Goal: Task Accomplishment & Management: Manage account settings

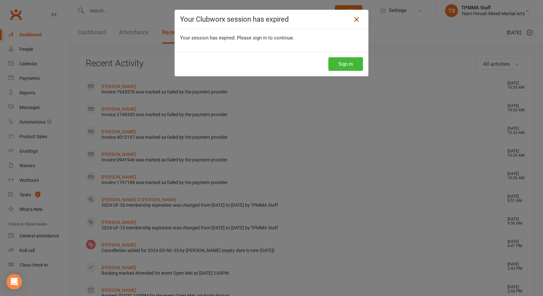
click at [354, 18] on icon at bounding box center [357, 20] width 8 height 8
click at [353, 18] on icon at bounding box center [357, 20] width 8 height 8
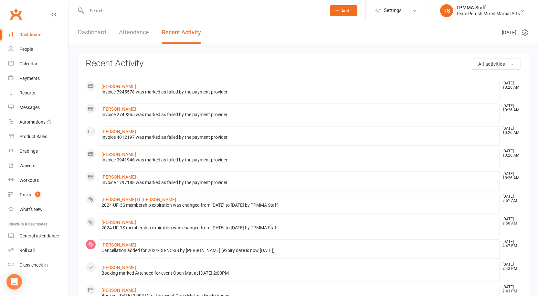
click at [118, 13] on input "text" at bounding box center [203, 10] width 237 height 9
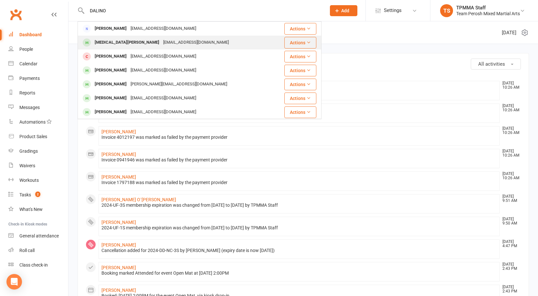
type input "DALINO"
click at [118, 40] on div "[MEDICAL_DATA][PERSON_NAME]" at bounding box center [127, 42] width 69 height 9
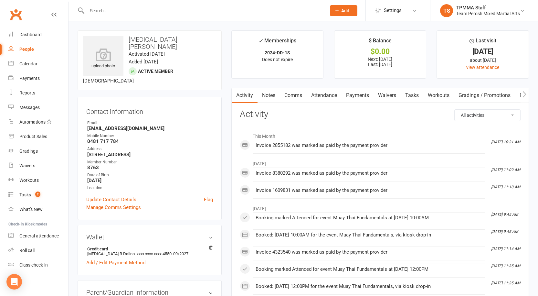
click at [360, 99] on link "Payments" at bounding box center [358, 95] width 32 height 15
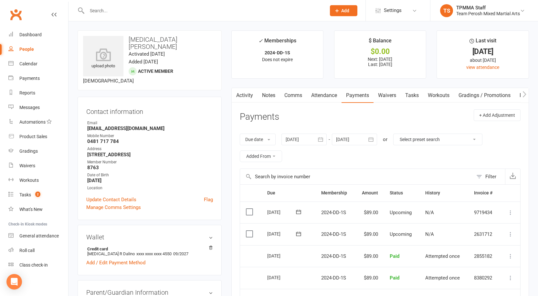
click at [324, 140] on icon "button" at bounding box center [321, 139] width 6 height 6
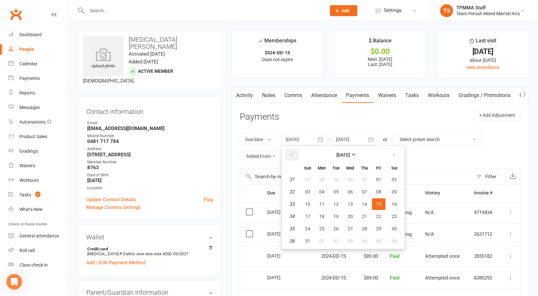
click at [291, 154] on icon "button" at bounding box center [291, 154] width 5 height 5
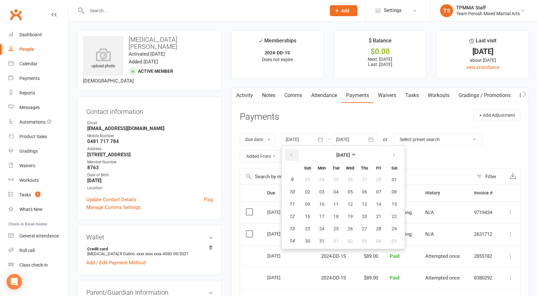
click at [291, 154] on icon "button" at bounding box center [291, 154] width 5 height 5
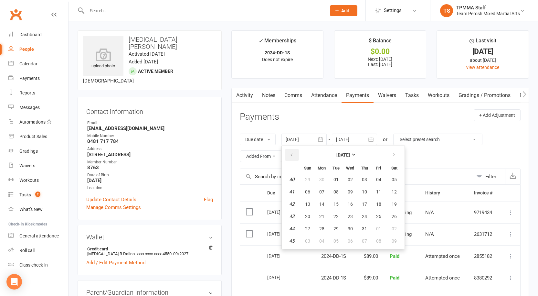
click at [291, 154] on icon "button" at bounding box center [291, 154] width 5 height 5
click at [312, 179] on button "01" at bounding box center [308, 180] width 14 height 12
type input "[DATE]"
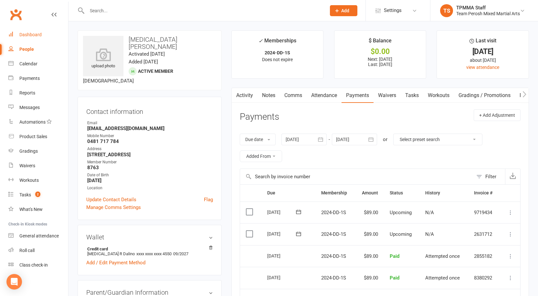
click at [26, 33] on div "Dashboard" at bounding box center [30, 34] width 22 height 5
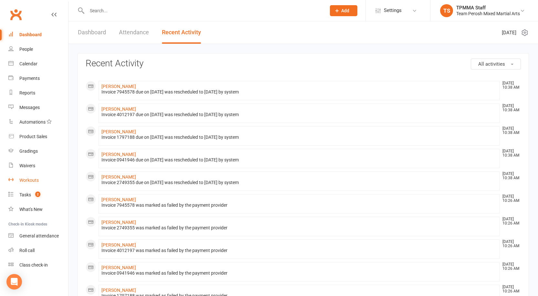
scroll to position [1, 0]
click at [27, 165] on div "Waivers" at bounding box center [27, 164] width 16 height 5
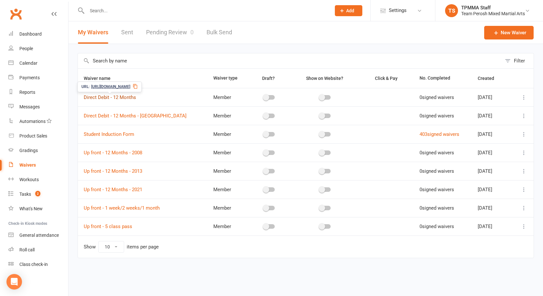
click at [106, 97] on link "Direct Debit - 12 Months" at bounding box center [110, 97] width 52 height 6
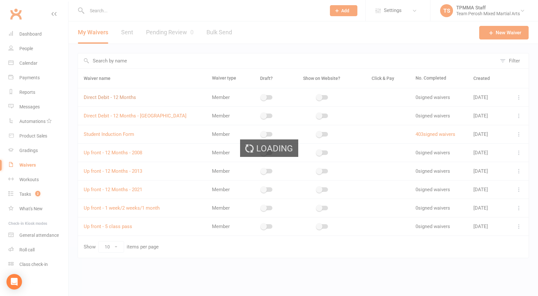
select select "applies_to_all_signees"
select select "copy_answers_for_primary_signee"
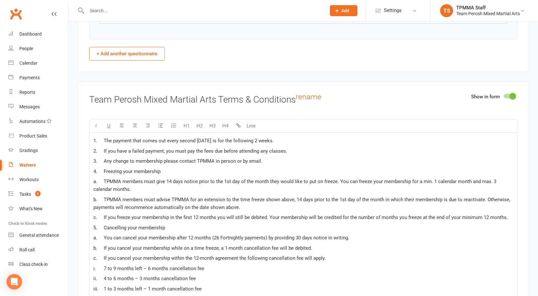
scroll to position [1132, 0]
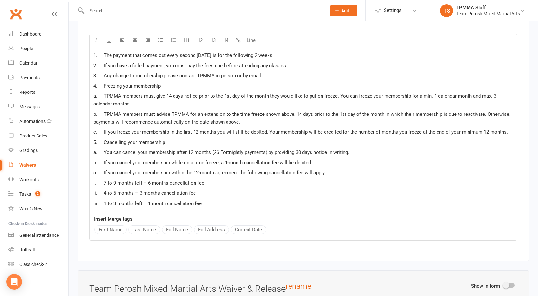
drag, startPoint x: 219, startPoint y: 212, endPoint x: 107, endPoint y: 197, distance: 112.9
click at [107, 197] on div "1. The payment that comes out every second [DATE] is for the following 2 weeks.…" at bounding box center [304, 129] width 428 height 165
copy div "ii. 4 to 6 months – 3 months cancellation fee iii. 1 to 3 months left – 1 month…"
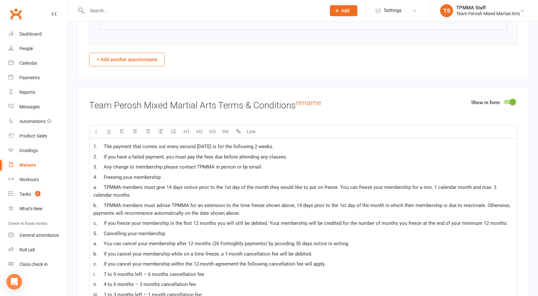
scroll to position [938, 0]
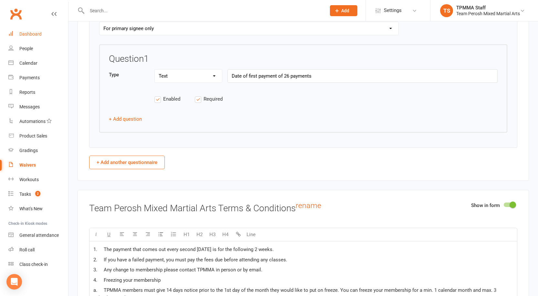
click at [22, 39] on link "Dashboard" at bounding box center [38, 34] width 60 height 15
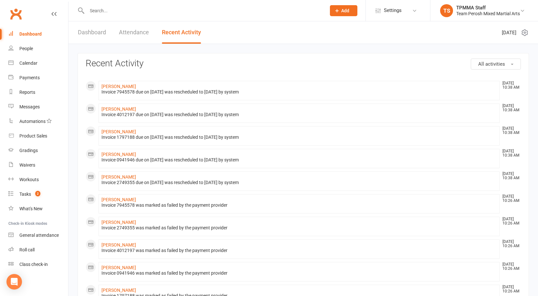
click at [109, 10] on input "text" at bounding box center [203, 10] width 237 height 9
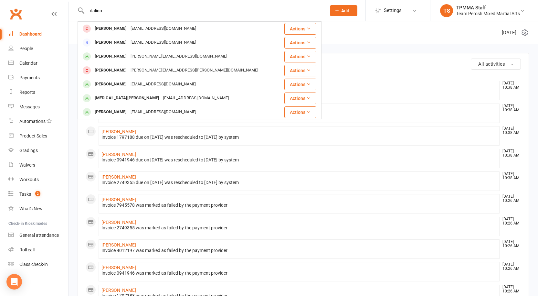
type input "dalino"
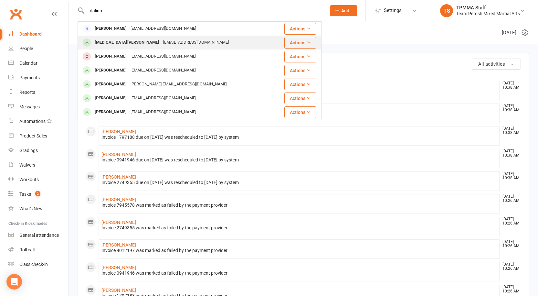
click at [161, 43] on div "[EMAIL_ADDRESS][DOMAIN_NAME]" at bounding box center [196, 42] width 70 height 9
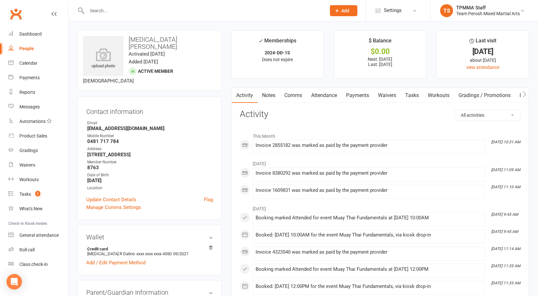
click at [366, 95] on link "Payments" at bounding box center [358, 95] width 32 height 15
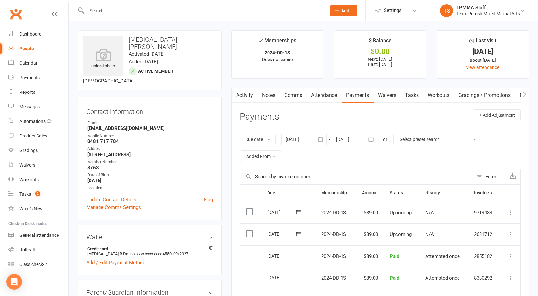
click at [321, 140] on icon "button" at bounding box center [321, 139] width 6 height 6
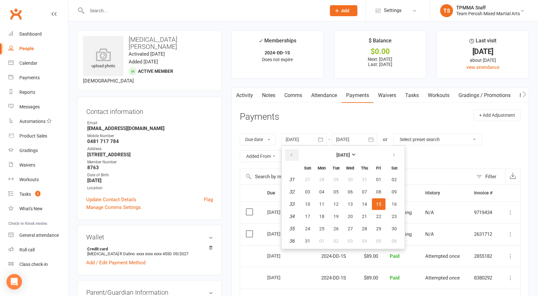
click at [293, 156] on icon "button" at bounding box center [291, 154] width 5 height 5
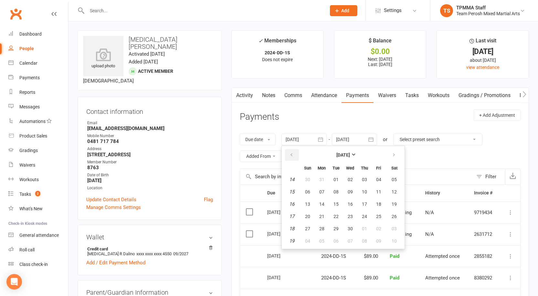
click at [293, 156] on icon "button" at bounding box center [291, 154] width 5 height 5
click at [397, 180] on span "01" at bounding box center [394, 179] width 5 height 5
type input "[DATE]"
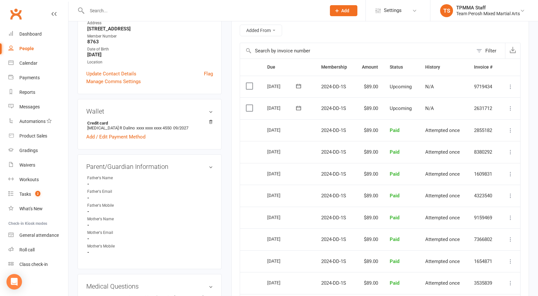
scroll to position [65, 0]
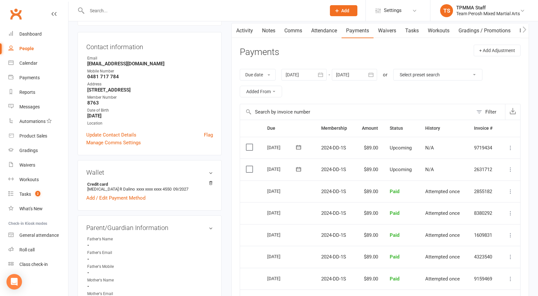
click at [147, 10] on input "text" at bounding box center [203, 10] width 237 height 9
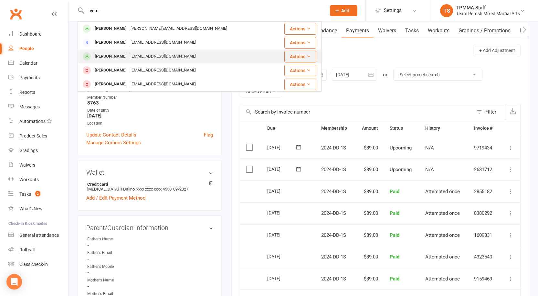
type input "vero"
click at [146, 55] on div "[EMAIL_ADDRESS][DOMAIN_NAME]" at bounding box center [164, 56] width 70 height 9
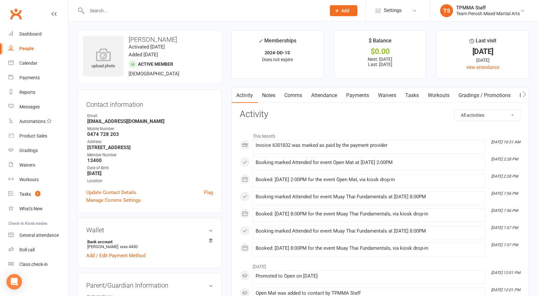
click at [326, 97] on link "Attendance" at bounding box center [324, 95] width 35 height 15
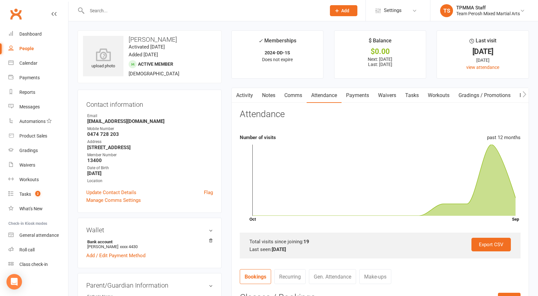
click at [363, 95] on link "Payments" at bounding box center [358, 95] width 32 height 15
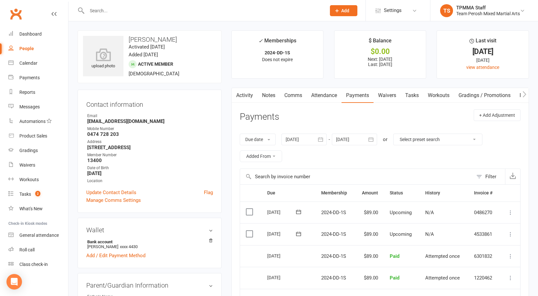
click at [115, 10] on input "text" at bounding box center [203, 10] width 237 height 9
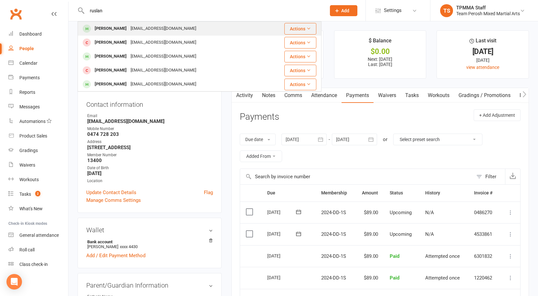
type input "ruslan"
click at [137, 29] on div "[EMAIL_ADDRESS][DOMAIN_NAME]" at bounding box center [164, 28] width 70 height 9
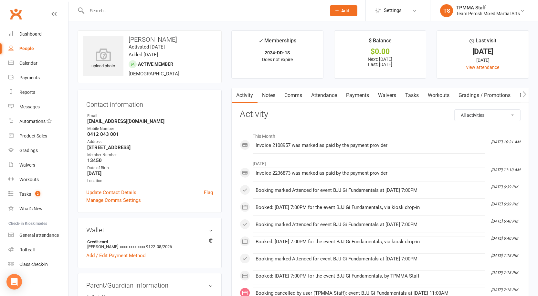
click at [363, 97] on link "Payments" at bounding box center [358, 95] width 32 height 15
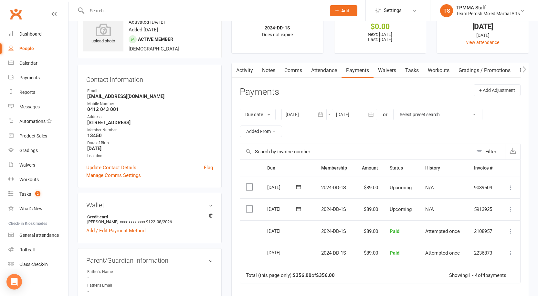
scroll to position [65, 0]
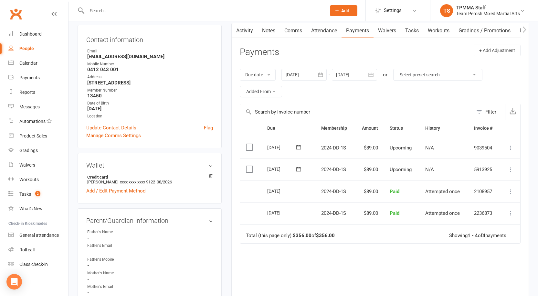
click at [324, 76] on icon "button" at bounding box center [321, 74] width 6 height 6
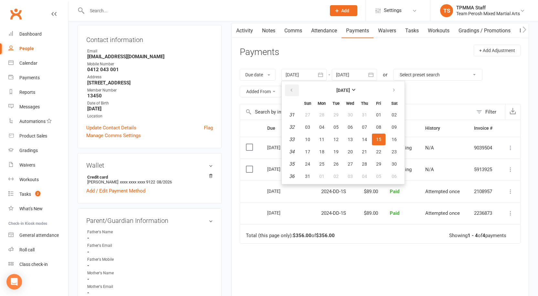
click at [292, 87] on button "button" at bounding box center [292, 90] width 14 height 12
click at [338, 116] on span "01" at bounding box center [336, 114] width 5 height 5
type input "[DATE]"
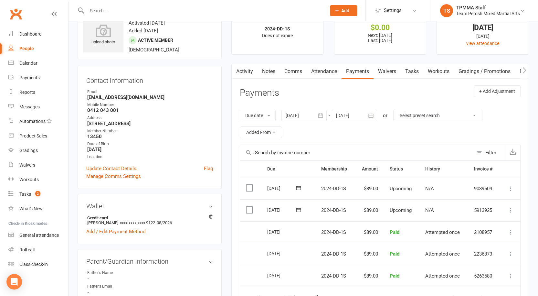
scroll to position [0, 0]
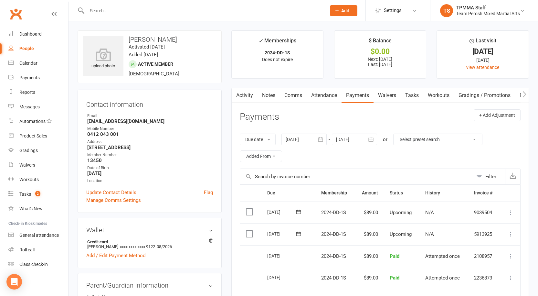
click at [363, 177] on input "text" at bounding box center [356, 177] width 233 height 16
click at [254, 95] on link "Activity" at bounding box center [245, 95] width 26 height 15
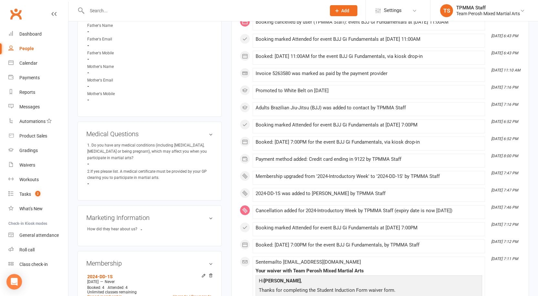
scroll to position [323, 0]
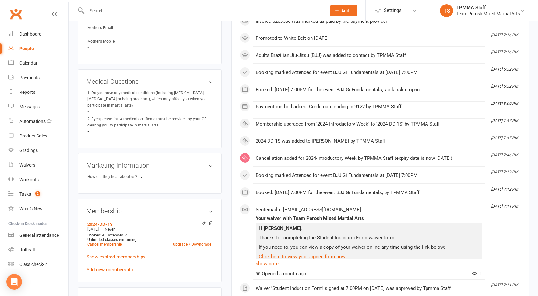
click at [228, 261] on main "✓ Memberships 2024-DD-1S Does not expire $ Balance $0.00 Next: [DATE] Last: [DA…" at bounding box center [381, 25] width 308 height 636
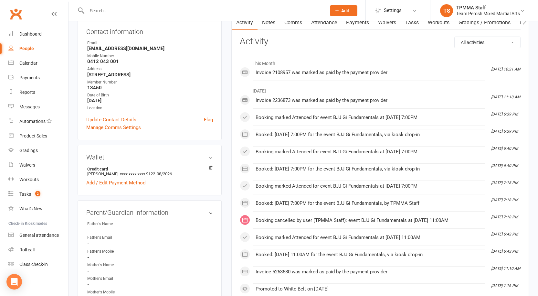
scroll to position [0, 0]
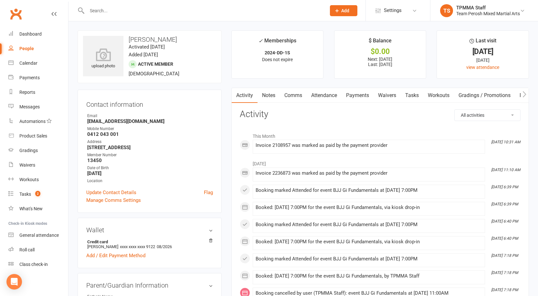
click at [116, 8] on input "text" at bounding box center [203, 10] width 237 height 9
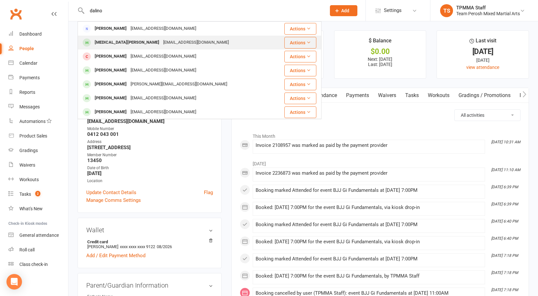
type input "dalino"
click at [161, 44] on div "[EMAIL_ADDRESS][DOMAIN_NAME]" at bounding box center [196, 42] width 70 height 9
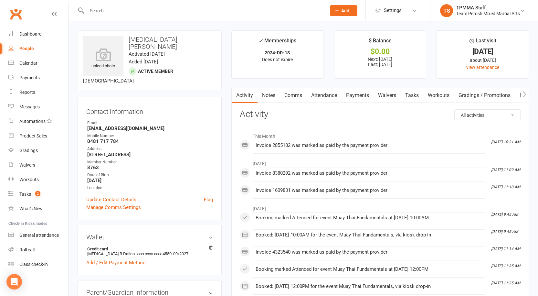
click at [363, 95] on link "Payments" at bounding box center [358, 95] width 32 height 15
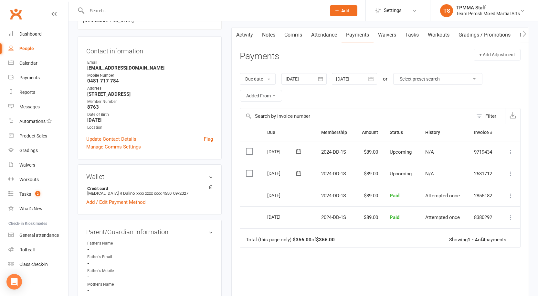
scroll to position [65, 0]
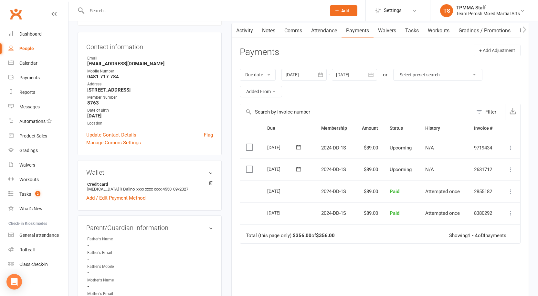
click at [374, 74] on icon "button" at bounding box center [371, 74] width 5 height 4
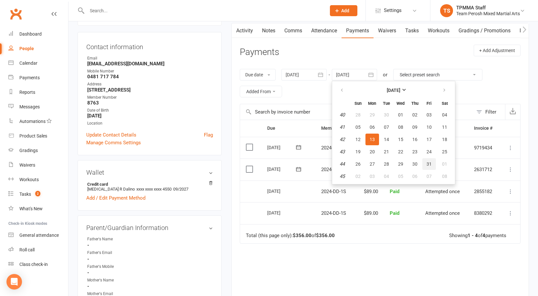
click at [430, 164] on span "31" at bounding box center [429, 163] width 5 height 5
type input "[DATE]"
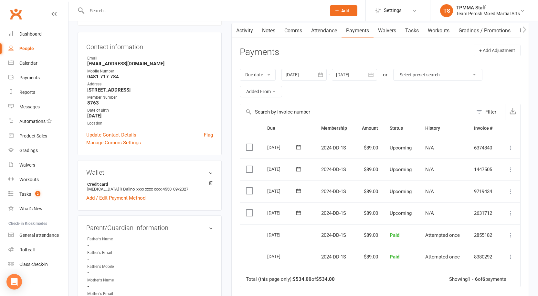
click at [117, 12] on input "text" at bounding box center [203, 10] width 237 height 9
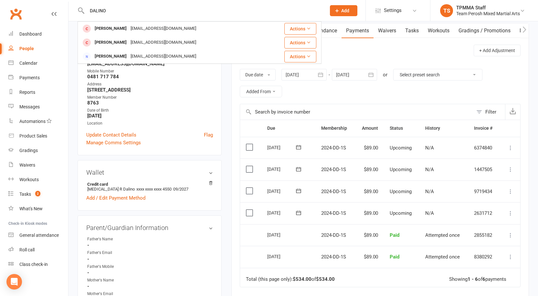
type input "DALINO"
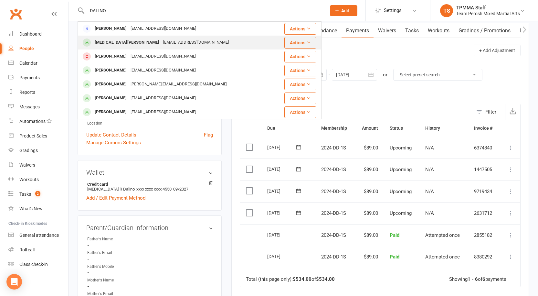
click at [98, 46] on div "[MEDICAL_DATA][PERSON_NAME]" at bounding box center [127, 42] width 69 height 9
